Goal: Information Seeking & Learning: Understand process/instructions

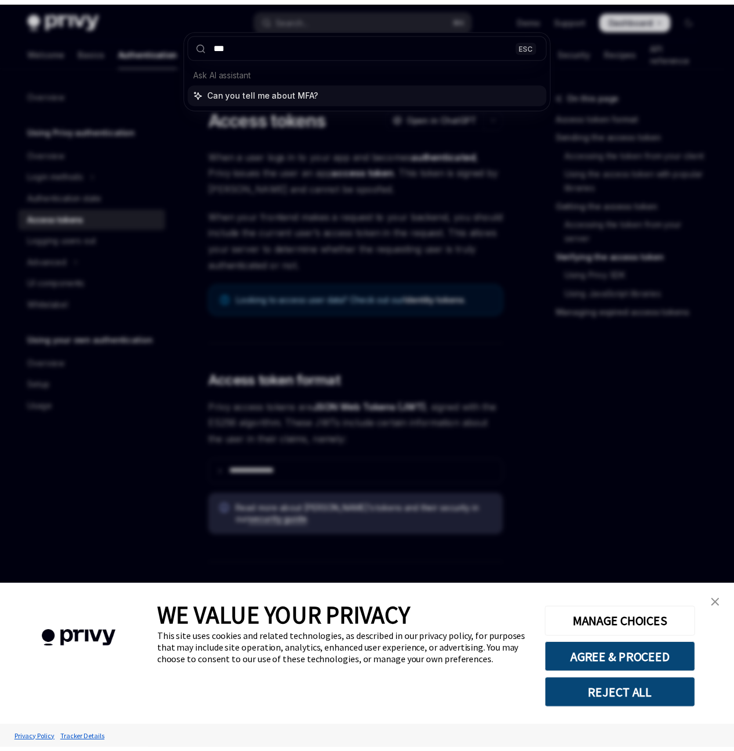
scroll to position [1936, 0]
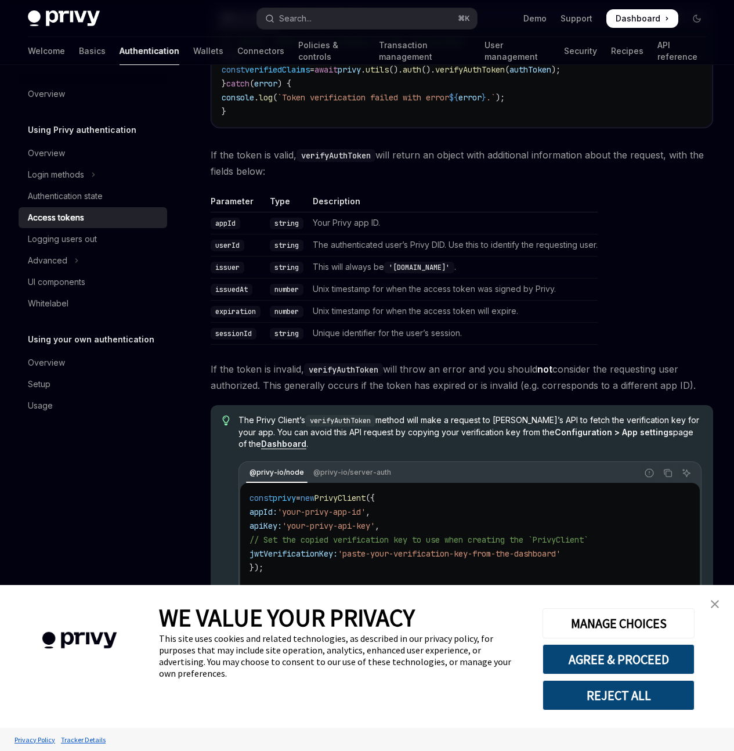
type textarea "*"
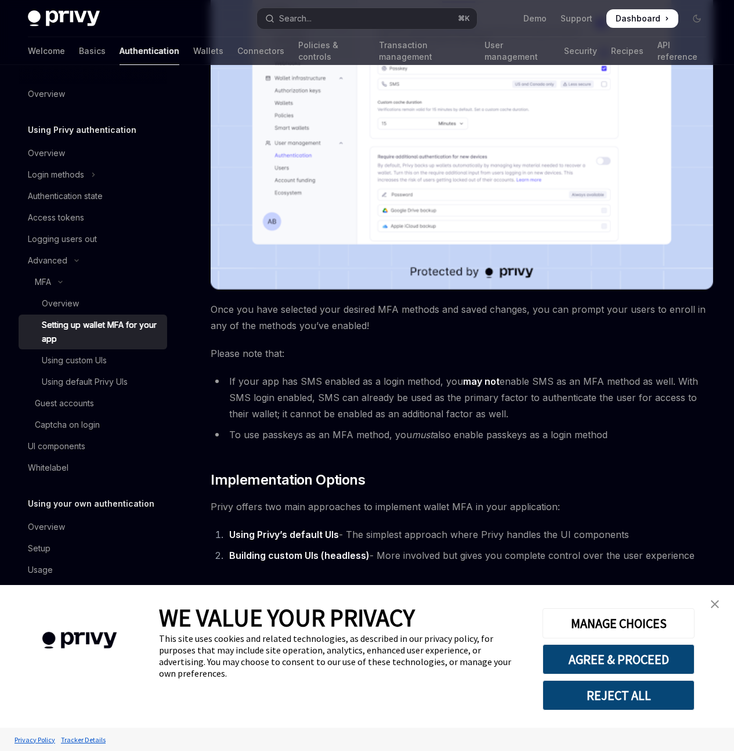
scroll to position [65, 0]
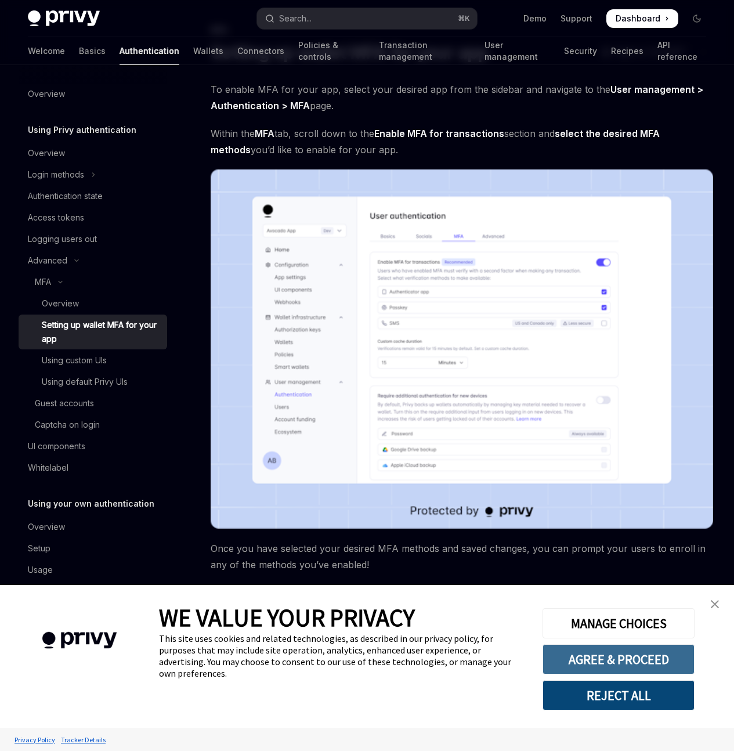
click at [591, 663] on button "AGREE & PROCEED" at bounding box center [618, 659] width 152 height 30
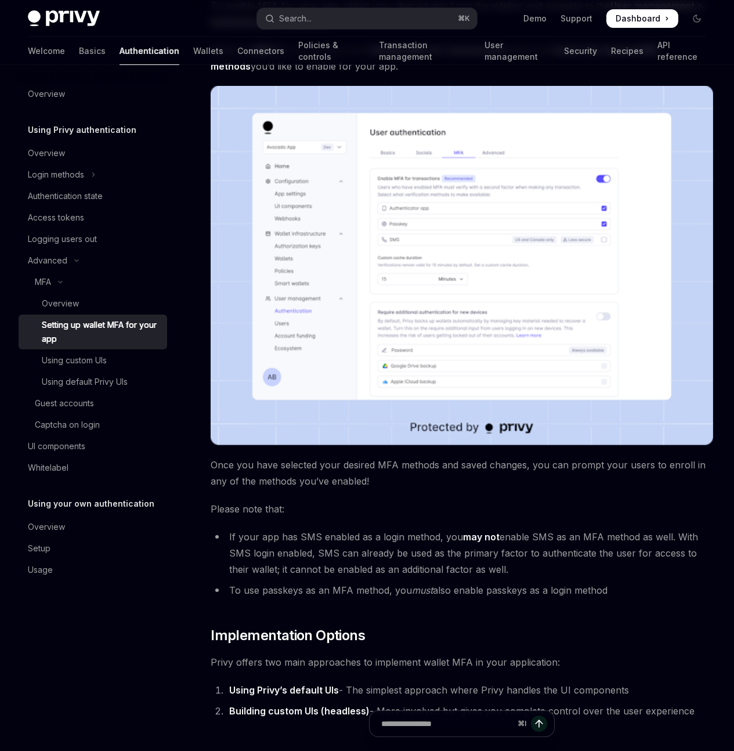
scroll to position [154, 0]
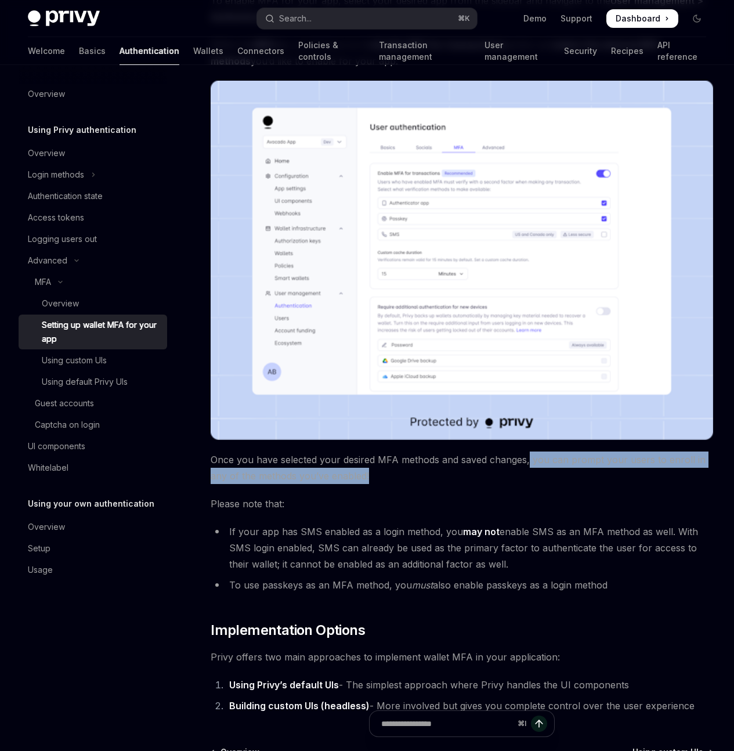
drag, startPoint x: 301, startPoint y: 399, endPoint x: 252, endPoint y: 385, distance: 50.5
click at [252, 451] on span "Once you have selected your desired MFA methods and saved changes, you can prom…" at bounding box center [462, 467] width 502 height 32
copy span "you can prompt your users to enroll in any of the methods you’ve enabled!"
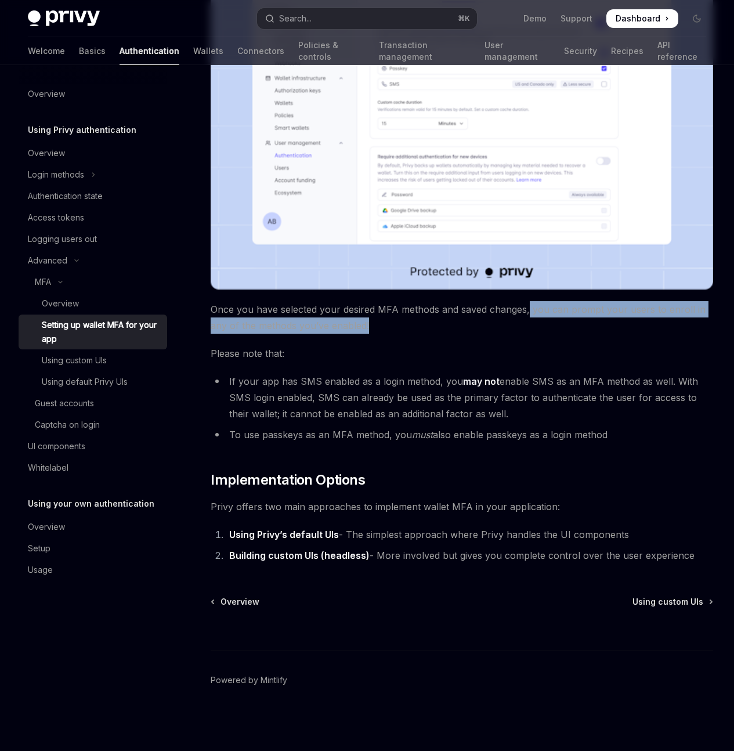
scroll to position [325, 0]
